Goal: Task Accomplishment & Management: Manage account settings

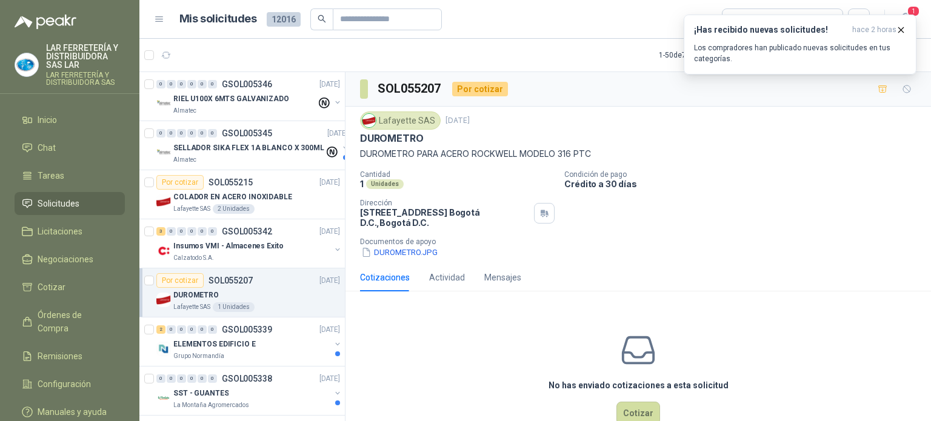
click at [64, 198] on span "Solicitudes" at bounding box center [59, 203] width 42 height 13
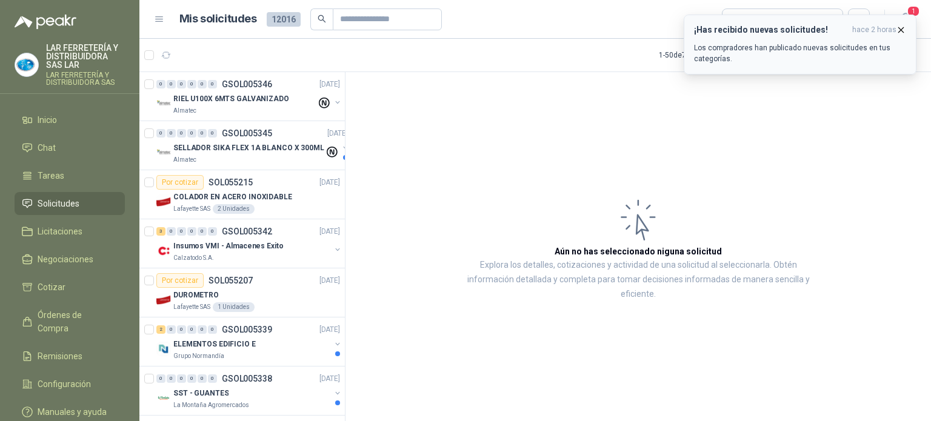
click at [892, 50] on p "Los compradores han publicado nuevas solicitudes en tus categorías." at bounding box center [800, 53] width 212 height 22
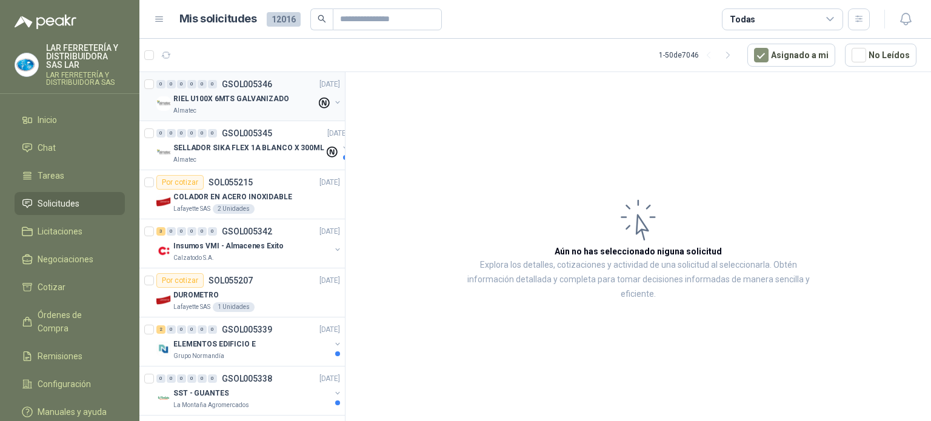
click at [222, 114] on div "Almatec" at bounding box center [244, 111] width 143 height 10
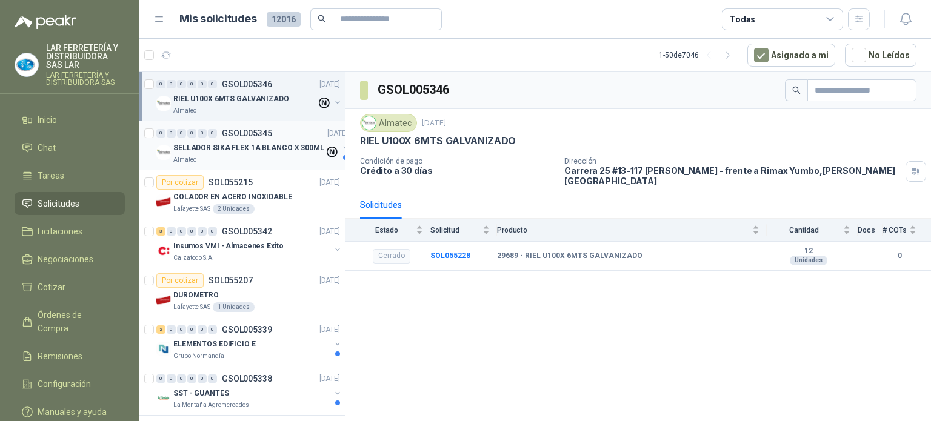
click at [262, 142] on p "SELLADOR SIKA FLEX 1A BLANCO X 300ML" at bounding box center [248, 148] width 151 height 12
click at [250, 106] on div "Almatec" at bounding box center [244, 111] width 143 height 10
